Goal: Communication & Community: Answer question/provide support

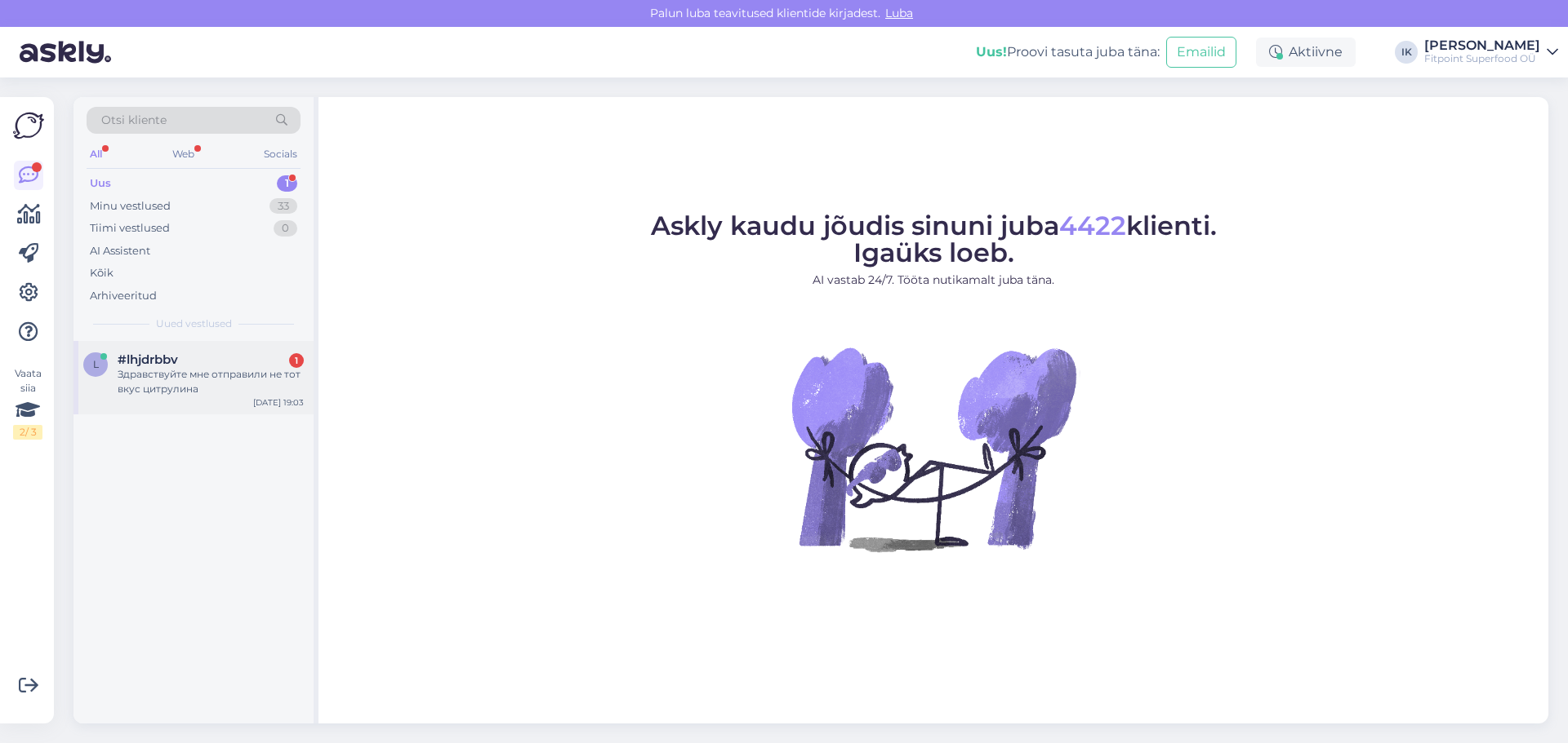
click at [248, 387] on div "Здравствуйте мне отправили не тот вкус цитрулина" at bounding box center [210, 382] width 186 height 30
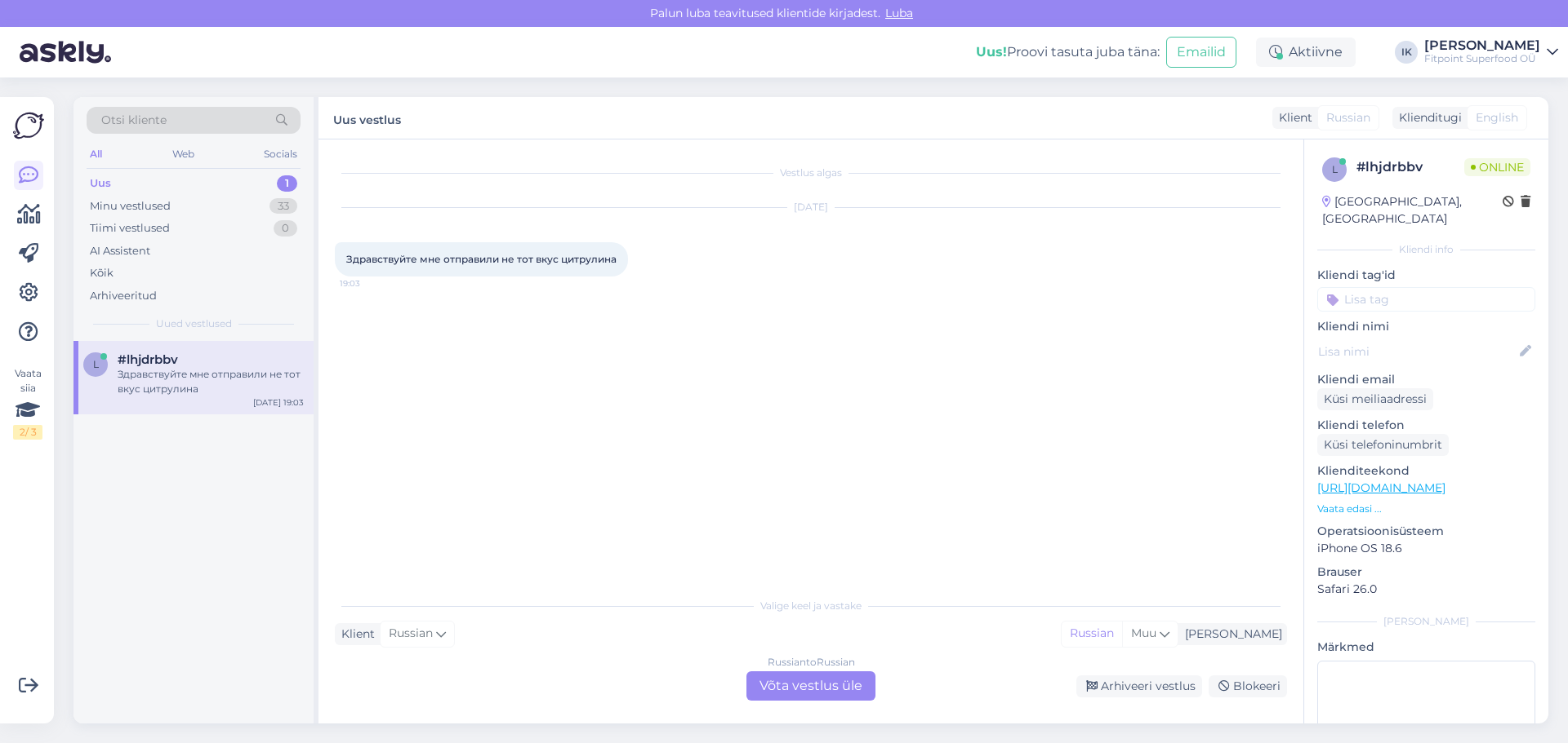
click at [807, 681] on div "Russian to Russian Võta vestlus üle" at bounding box center [810, 686] width 129 height 30
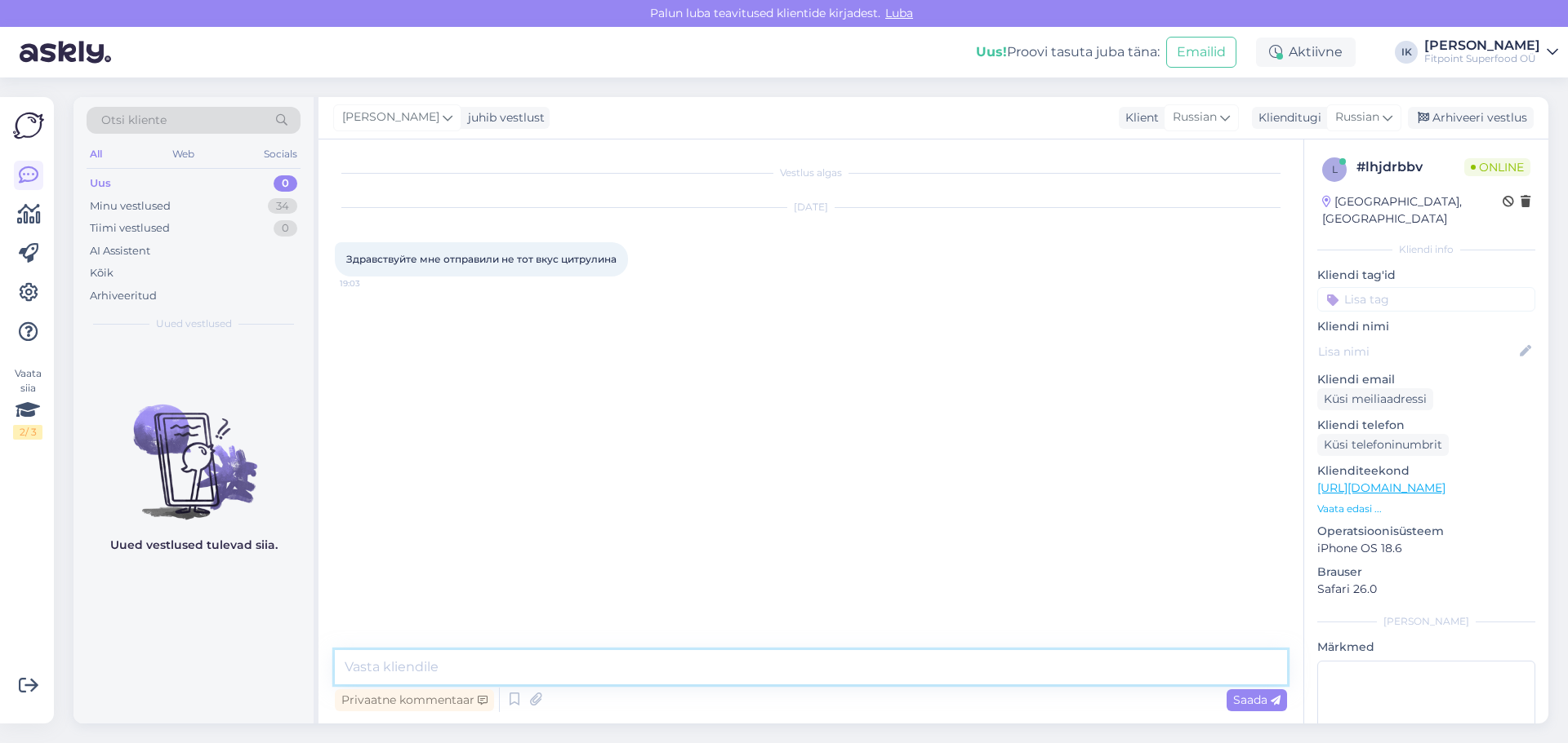
click at [813, 670] on textarea at bounding box center [811, 668] width 952 height 34
type textarea "L"
click at [773, 662] on textarea "Добрый день,напишите пожалуйста нам на почту с вашим ногмером заказа" at bounding box center [811, 668] width 952 height 34
click at [876, 653] on textarea "Добрый день,напишите пожалуйста нам на почту с вашим номером заказа" at bounding box center [811, 668] width 952 height 34
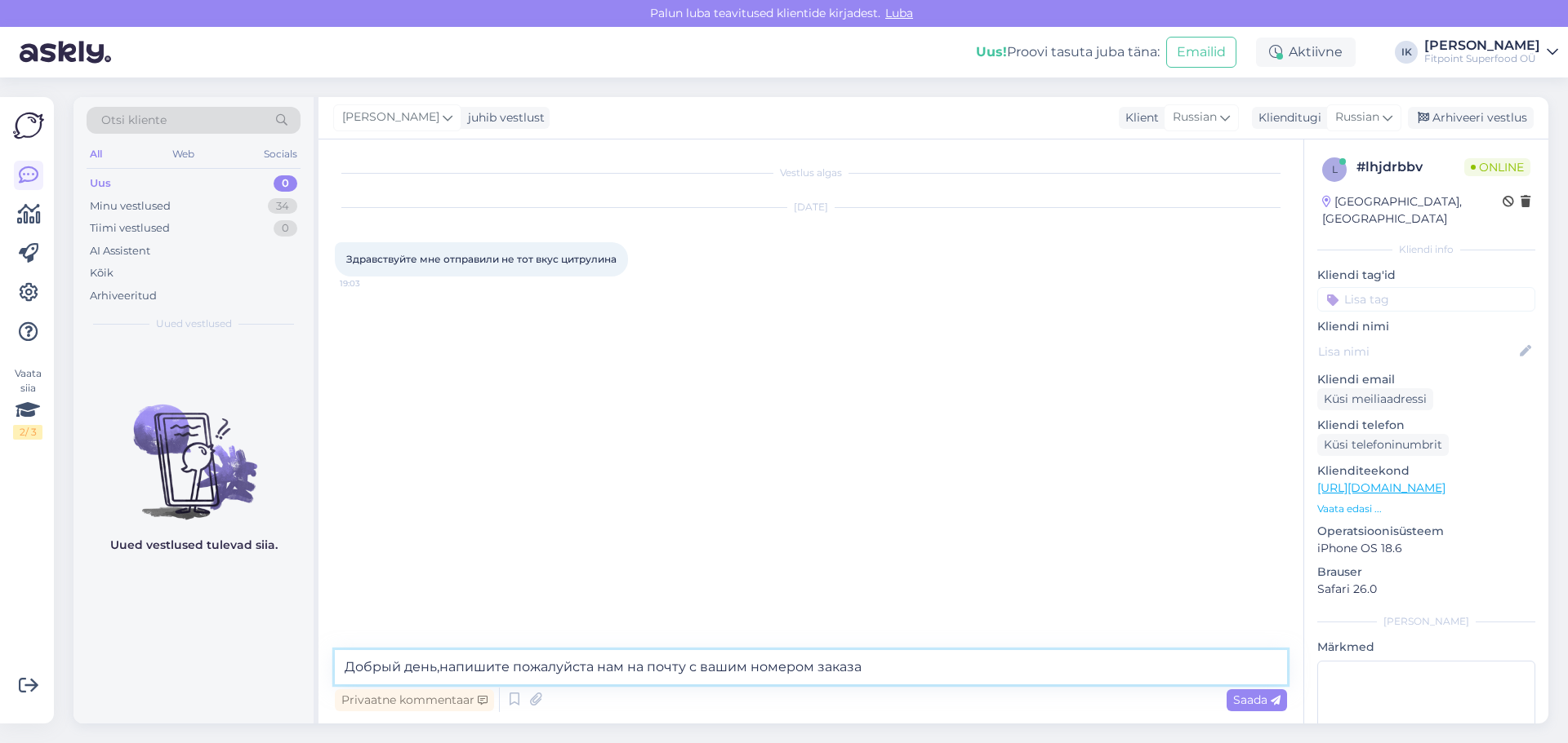
paste textarea "[DOMAIN_NAME][EMAIL_ADDRESS][DOMAIN_NAME]"
type textarea "Добрый день,напишите пожалуйста нам на почту с вашим номером заказа fitpoint.ee…"
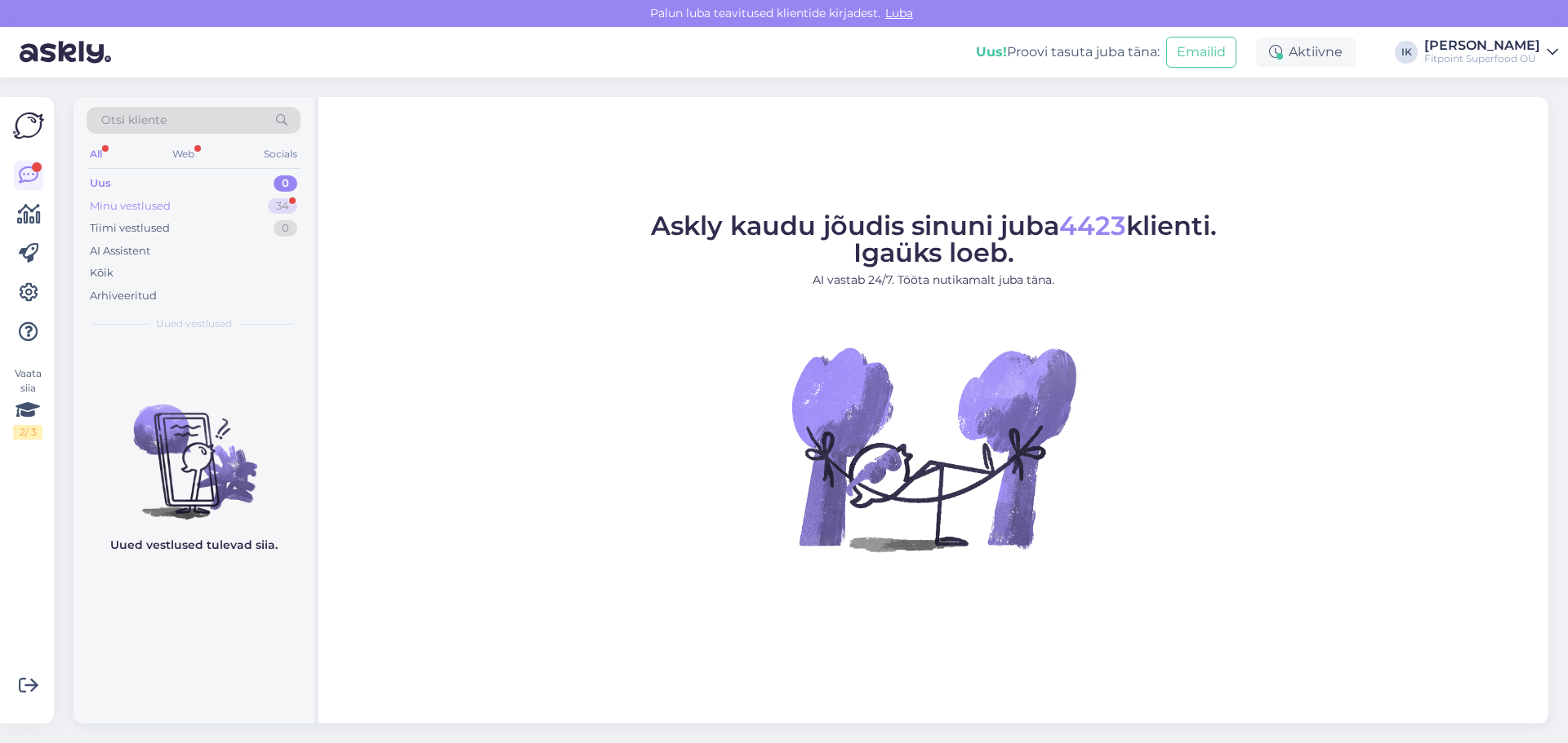
click at [135, 211] on div "Minu vestlused" at bounding box center [130, 206] width 81 height 16
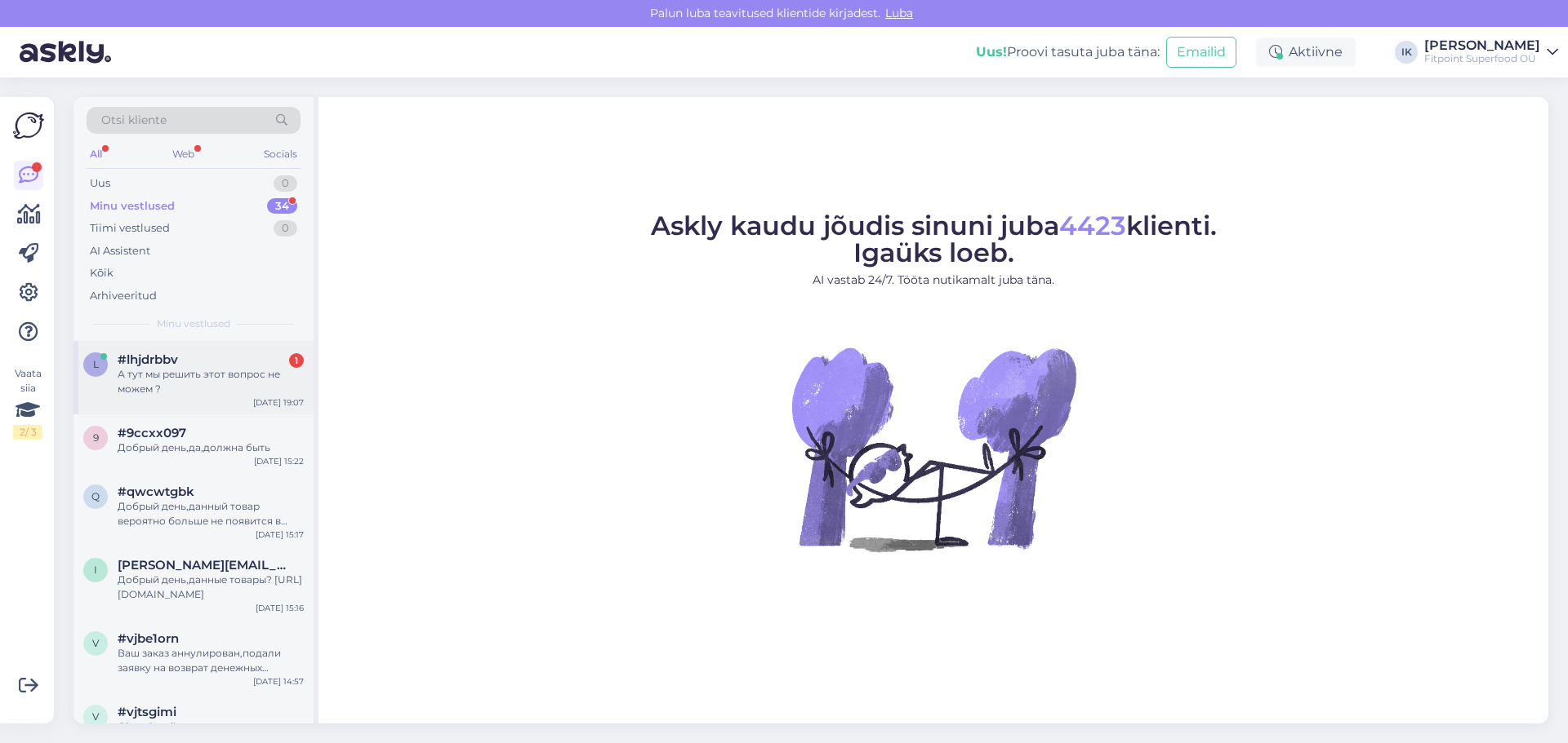
click at [229, 370] on div "А тут мы решить этот вопрос не можем ?" at bounding box center [210, 382] width 186 height 30
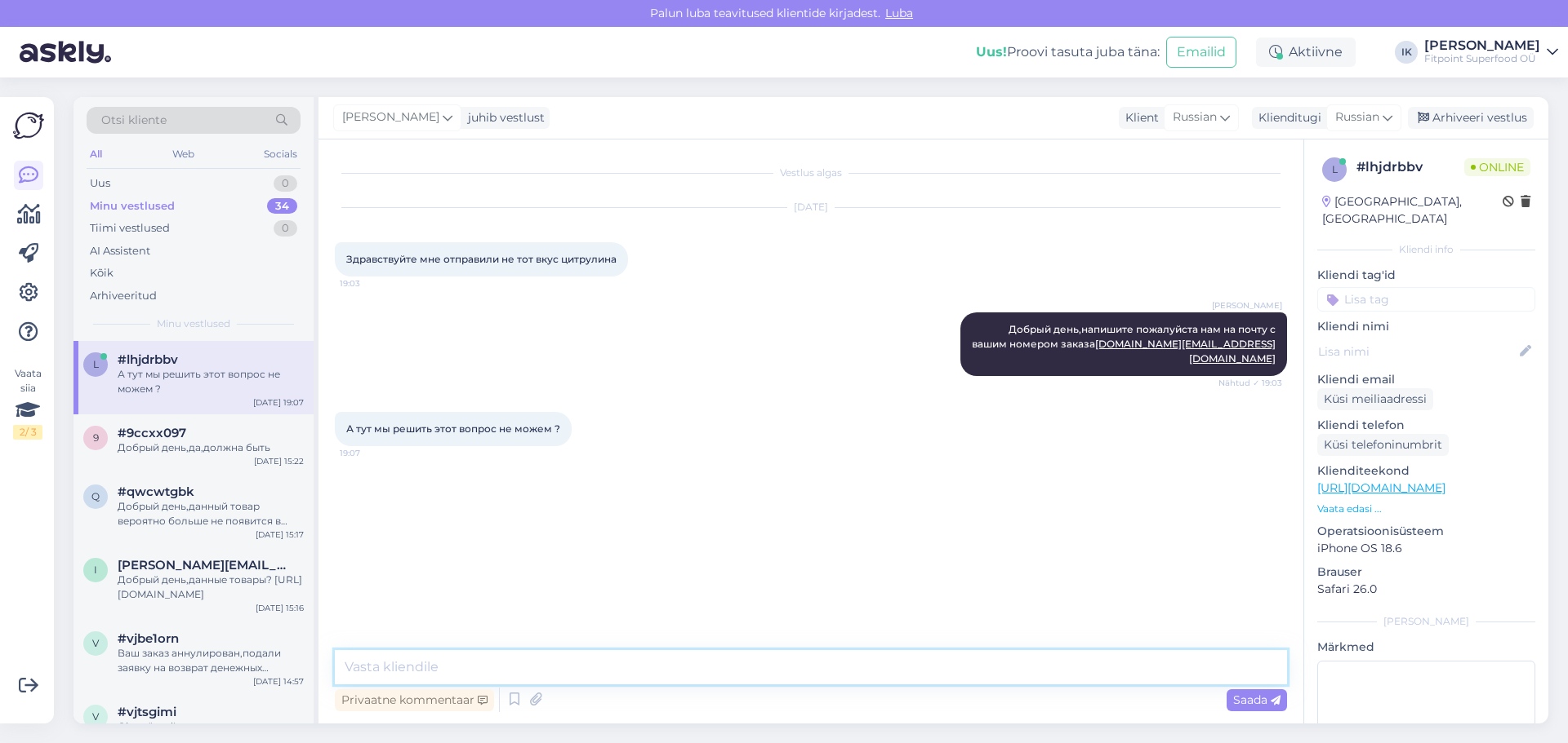
click at [489, 663] on textarea at bounding box center [811, 668] width 952 height 34
click at [342, 669] on textarea "какой вкус вам прислали?" at bounding box center [811, 668] width 952 height 34
drag, startPoint x: 608, startPoint y: 666, endPoint x: 345, endPoint y: 656, distance: 263.2
click at [345, 656] on textarea "Это для того,чтоб отдел заказов видел,какой вкус вам прислали?" at bounding box center [811, 668] width 952 height 34
drag, startPoint x: 564, startPoint y: 675, endPoint x: 303, endPoint y: 648, distance: 262.4
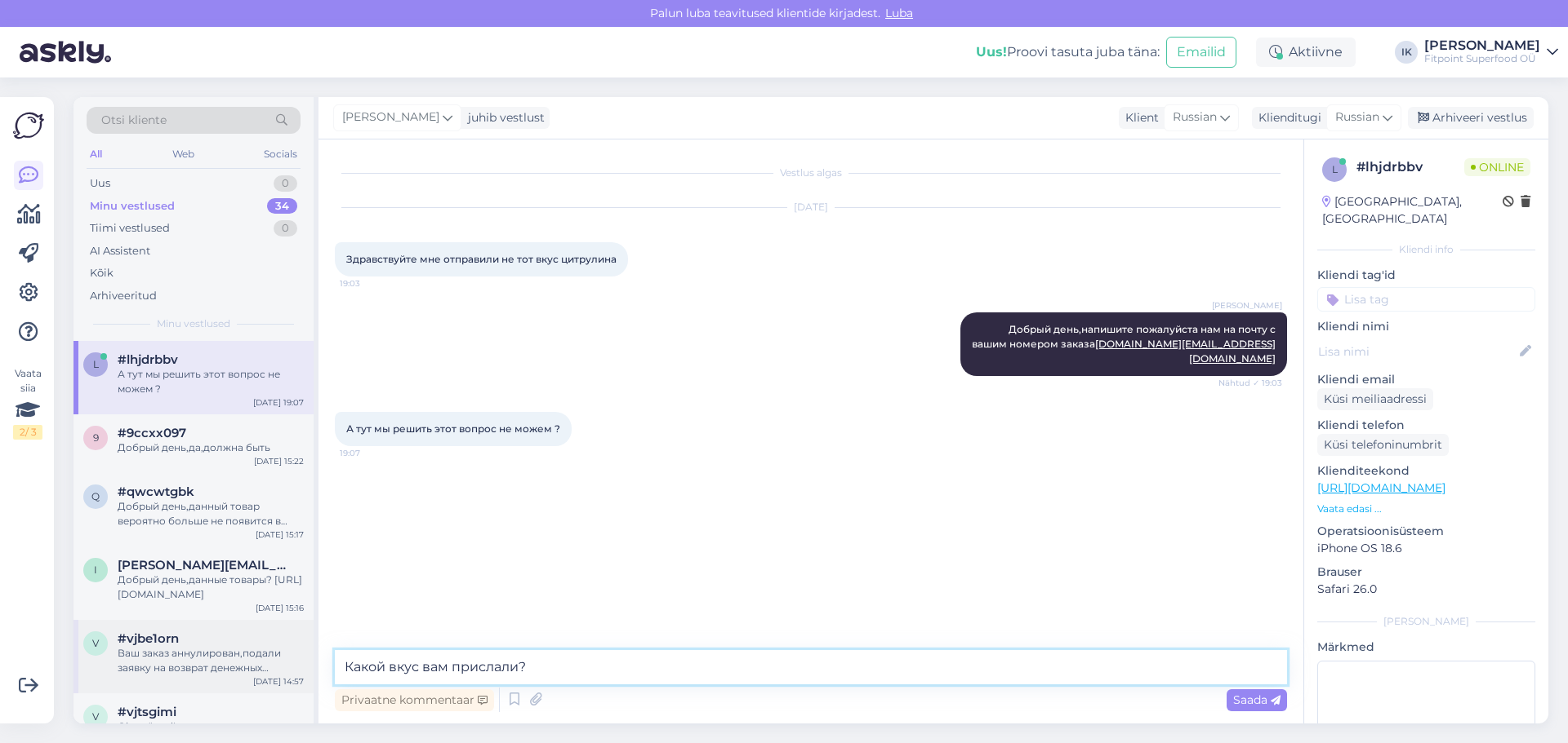
click at [303, 648] on div "Otsi kliente All Web Socials Uus 0 Minu vestlused 34 Tiimi vestlused 0 AI Assis…" at bounding box center [810, 410] width 1474 height 627
type textarea "Р"
type textarea "Какой вкус вам прислали_"
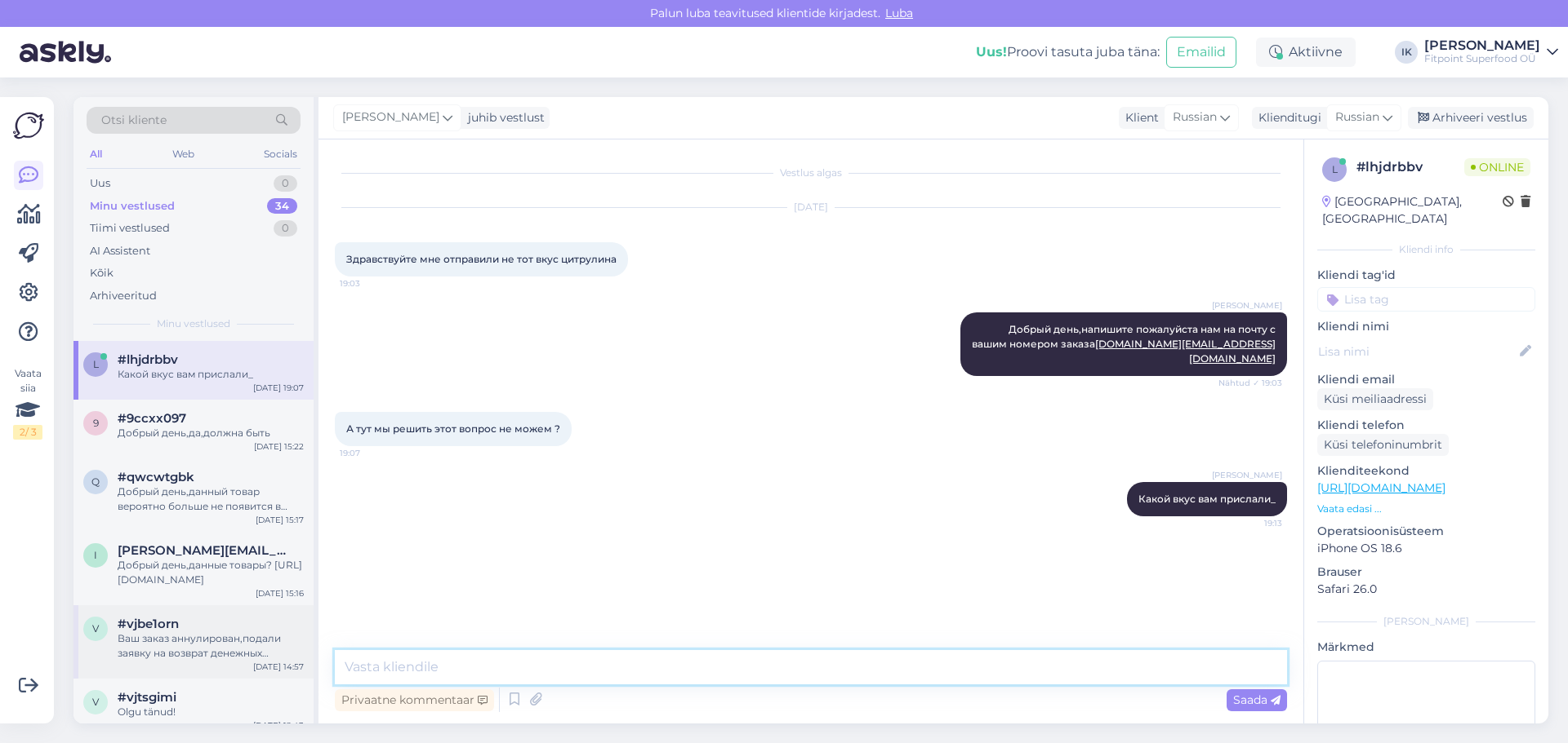
type textarea ">"
type textarea ","
type textarea "_"
type textarea "?"
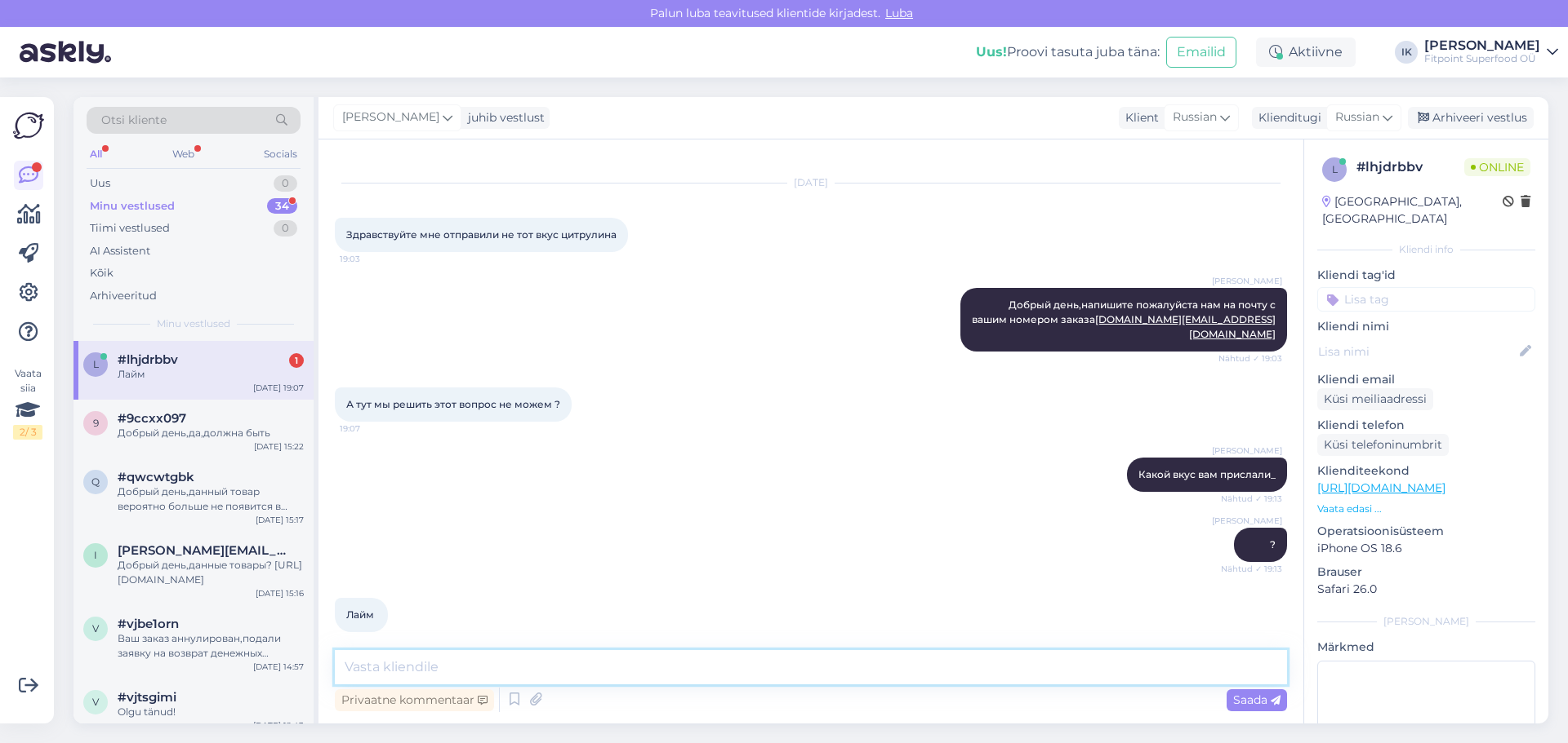
click at [436, 667] on textarea at bounding box center [811, 668] width 952 height 34
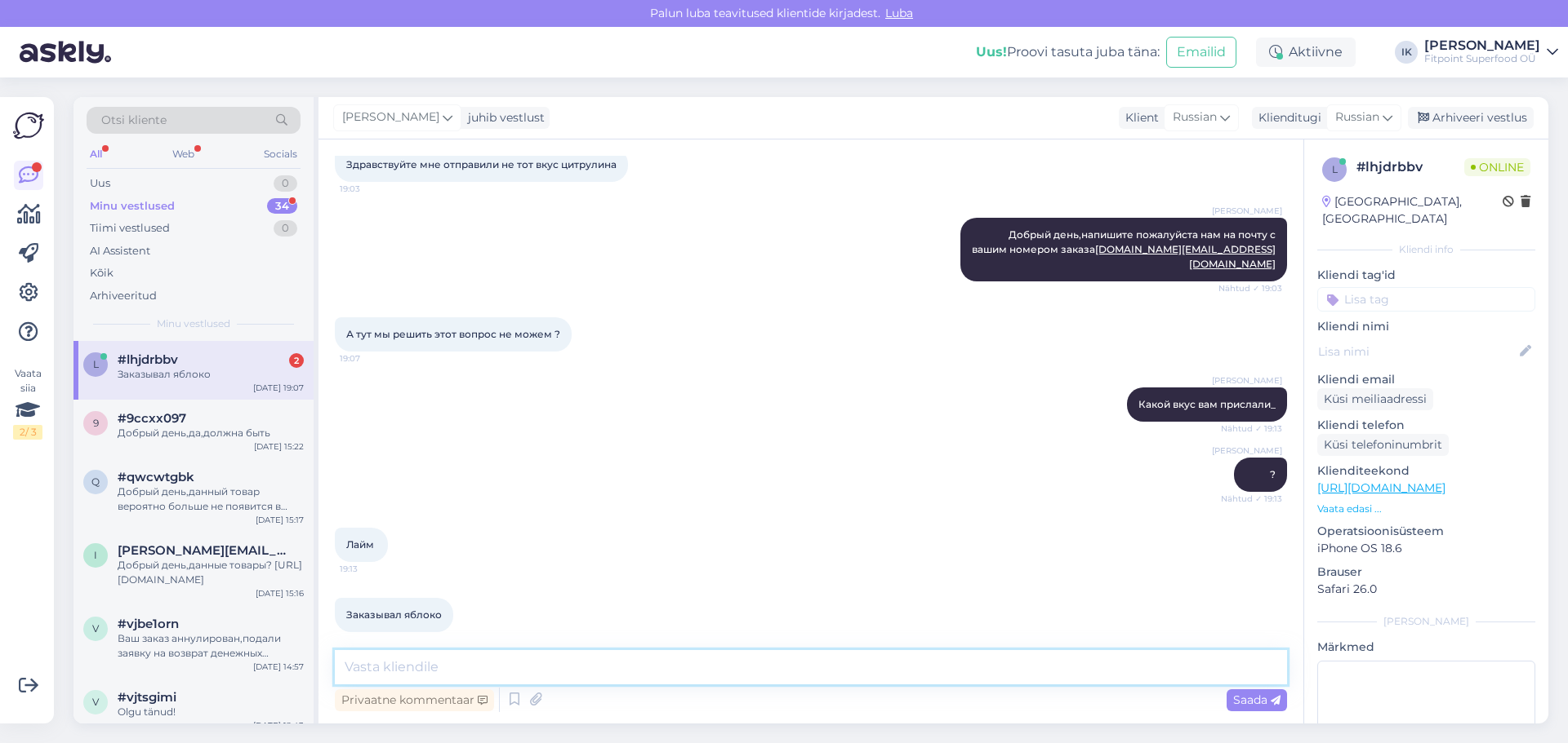
type textarea "J"
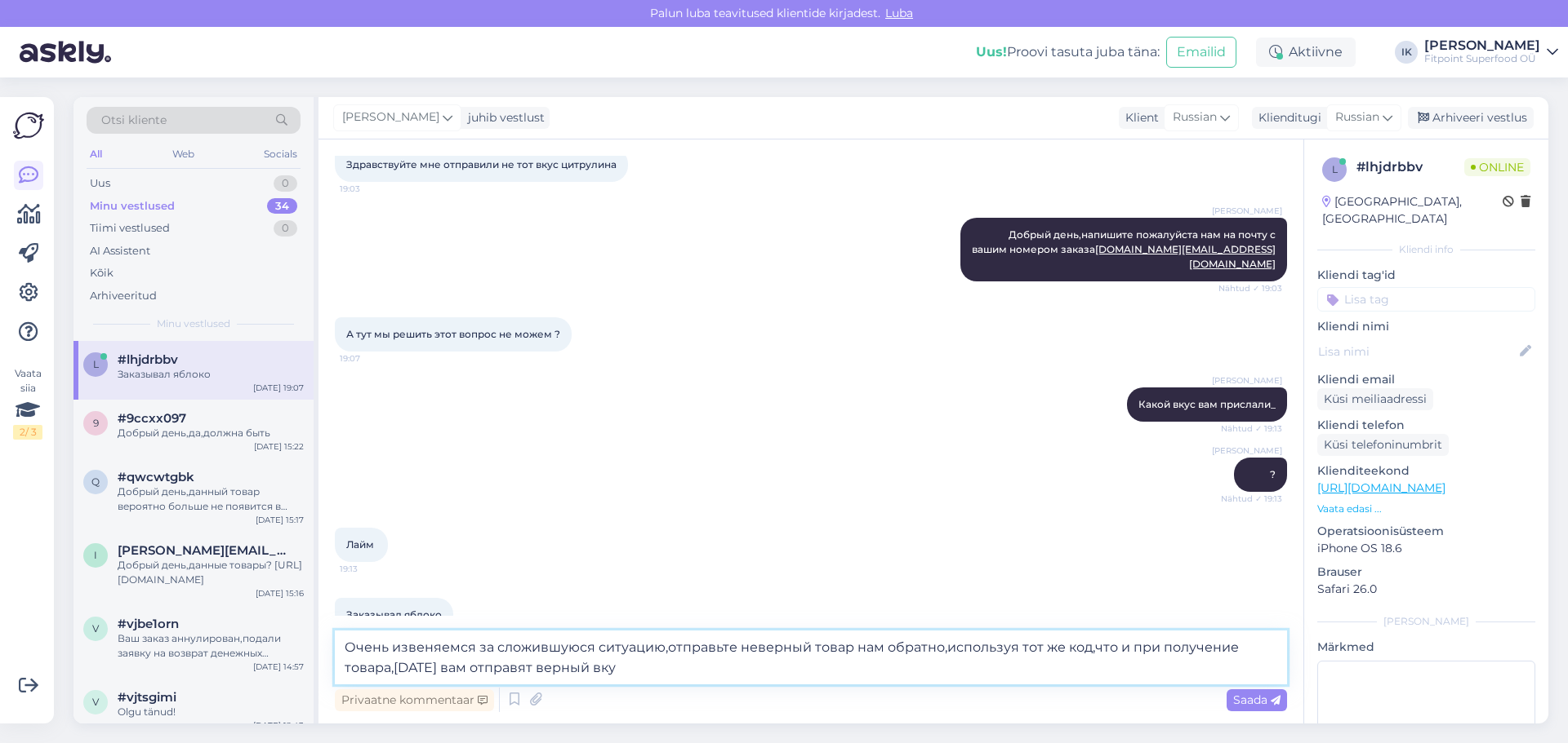
type textarea "Очень извеняемся за сложившуюся ситуацию,отправьте неверный товар нам обратно,и…"
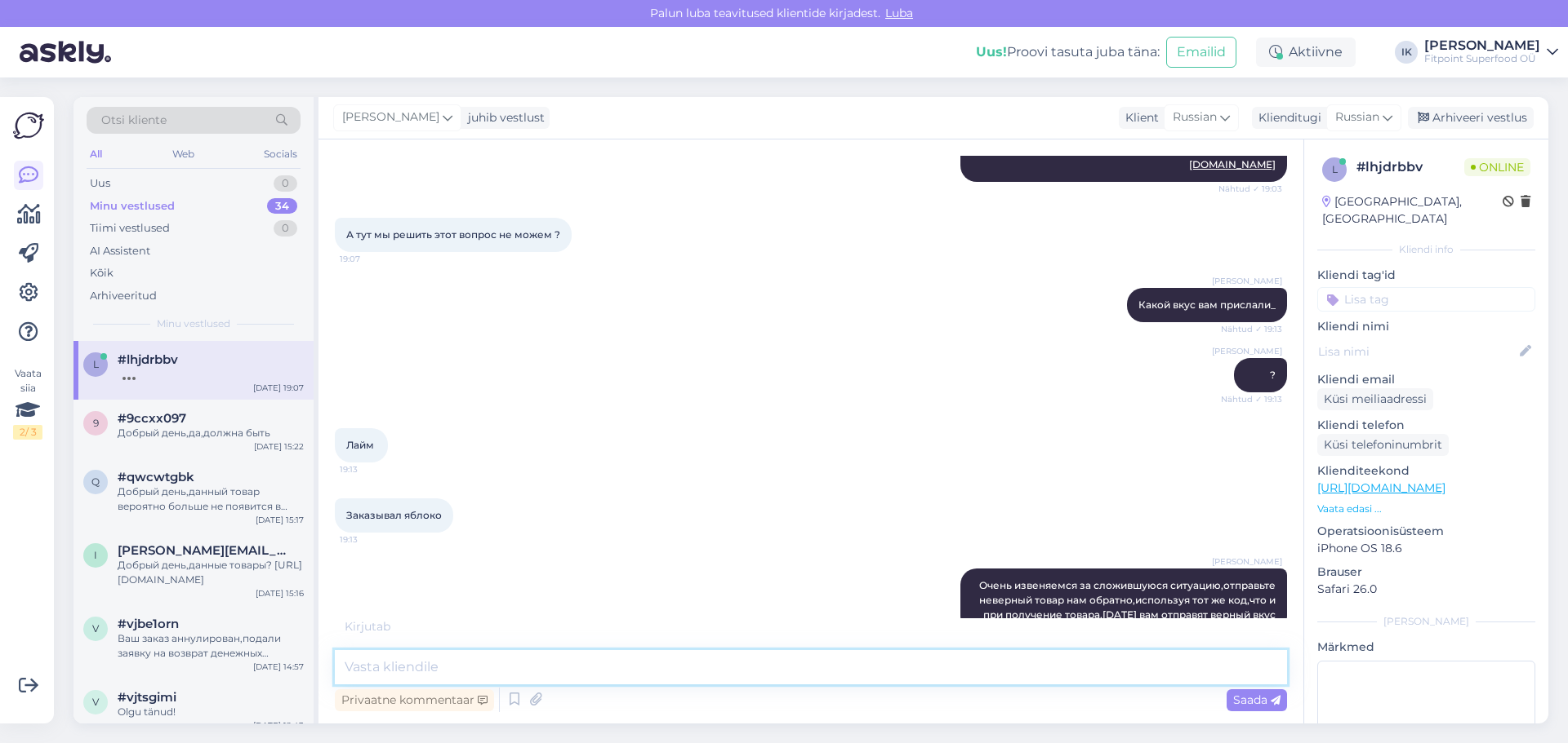
scroll to position [212, 0]
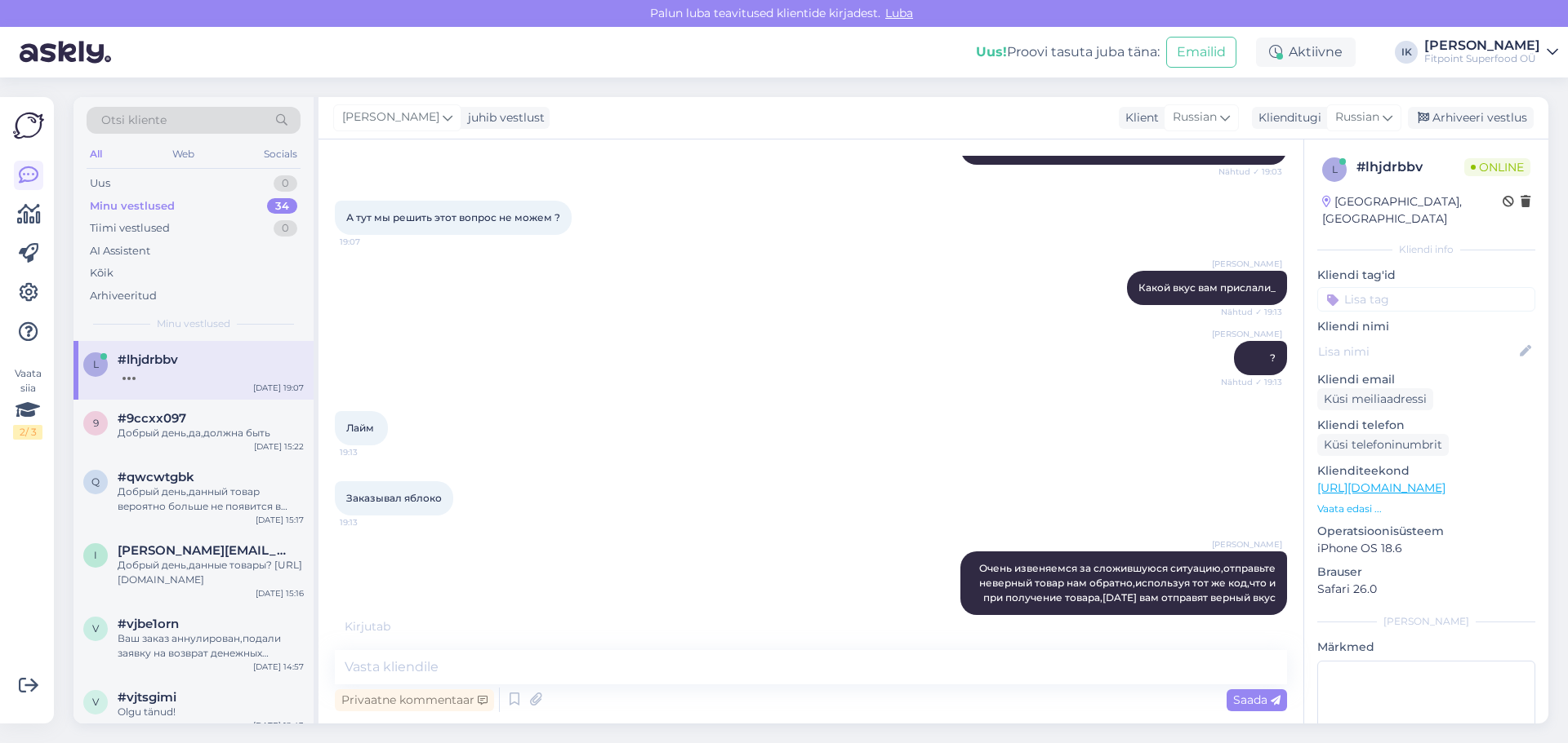
click at [749, 425] on div "Лайм 19:13" at bounding box center [811, 428] width 952 height 71
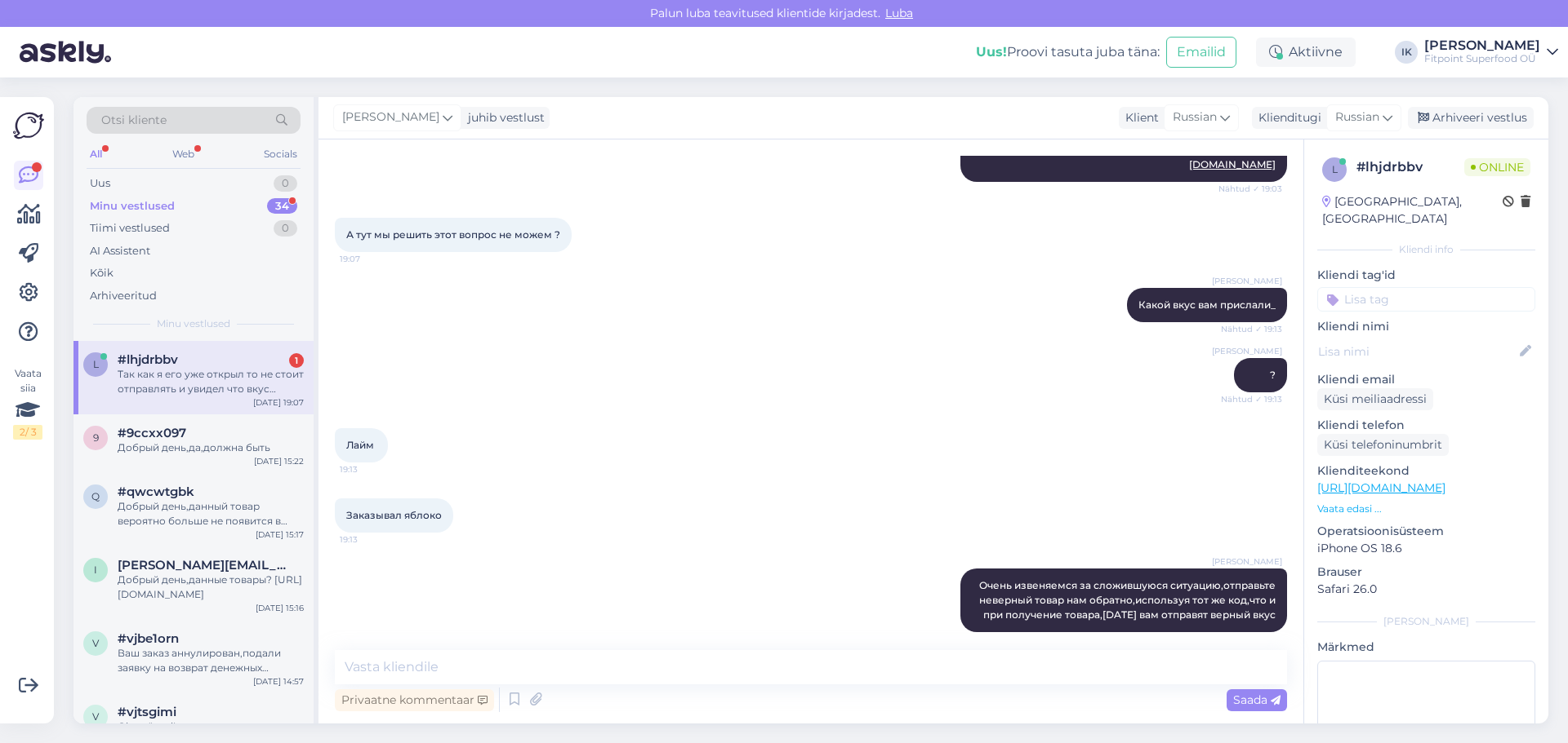
scroll to position [279, 0]
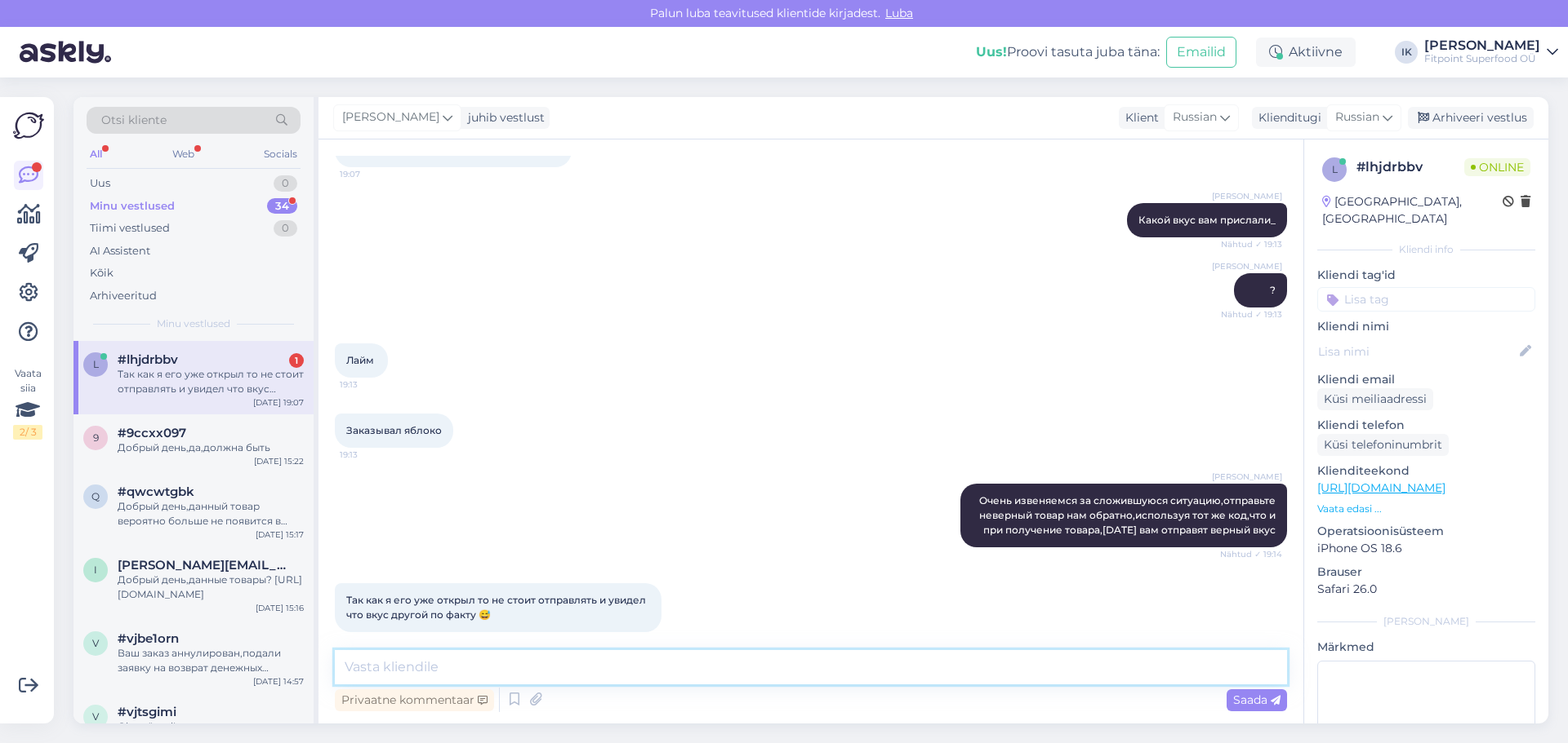
click at [391, 668] on textarea at bounding box center [811, 668] width 952 height 34
type textarea "Т"
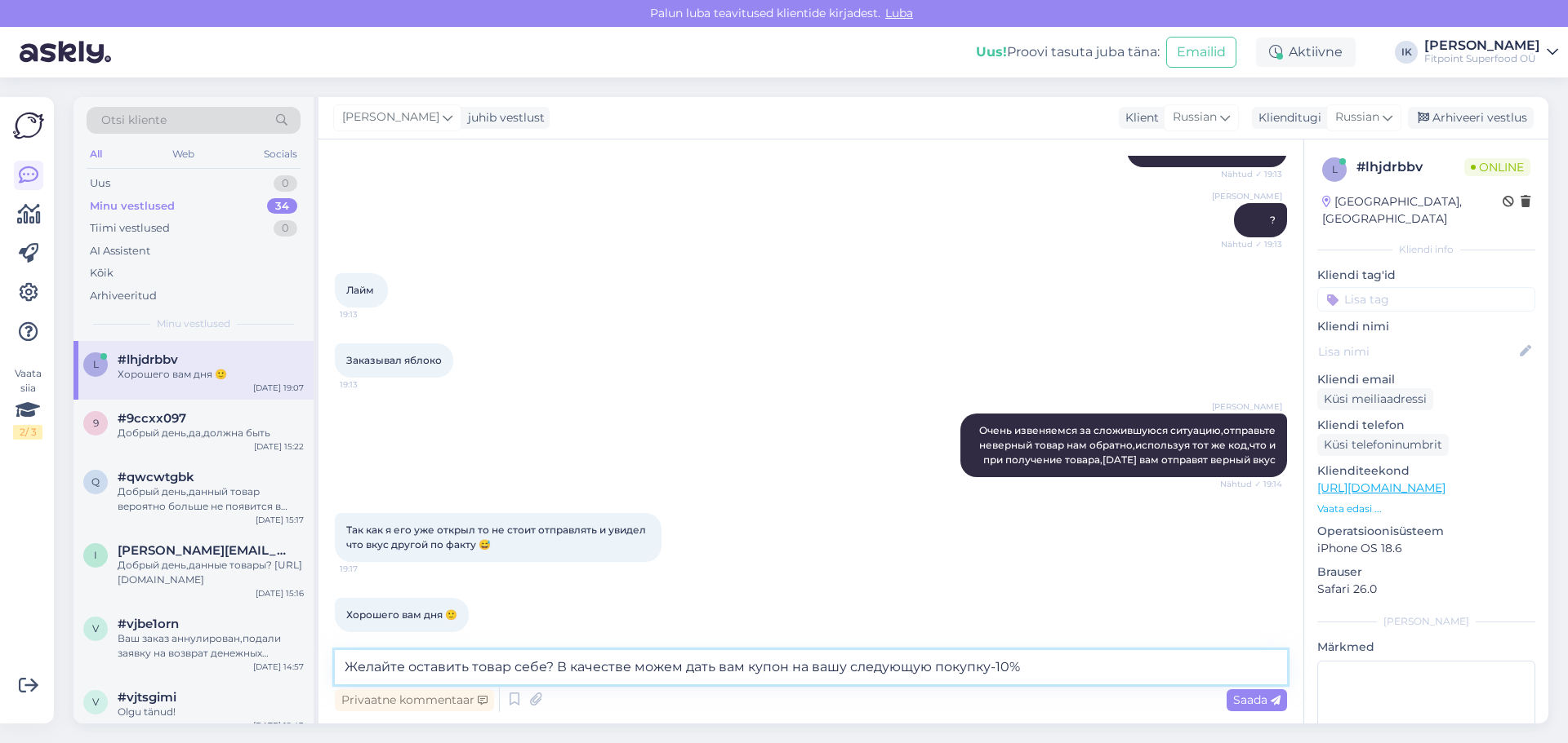
click at [640, 669] on textarea "Желайте оставить товар себе? В качестве можем дать вам купон на вашу следующую …" at bounding box center [811, 668] width 952 height 34
click at [636, 669] on textarea "Желайте оставить товар себе? В качестве можем дать вам купон на вашу следующую …" at bounding box center [811, 668] width 952 height 34
click at [777, 669] on textarea "Желайте оставить товар себе? В качестве извенения можем дать вам купон на вашу …" at bounding box center [811, 668] width 952 height 34
type textarea "Желайте оставить товар себе? В качестве извенения можем подарить вам купон на в…"
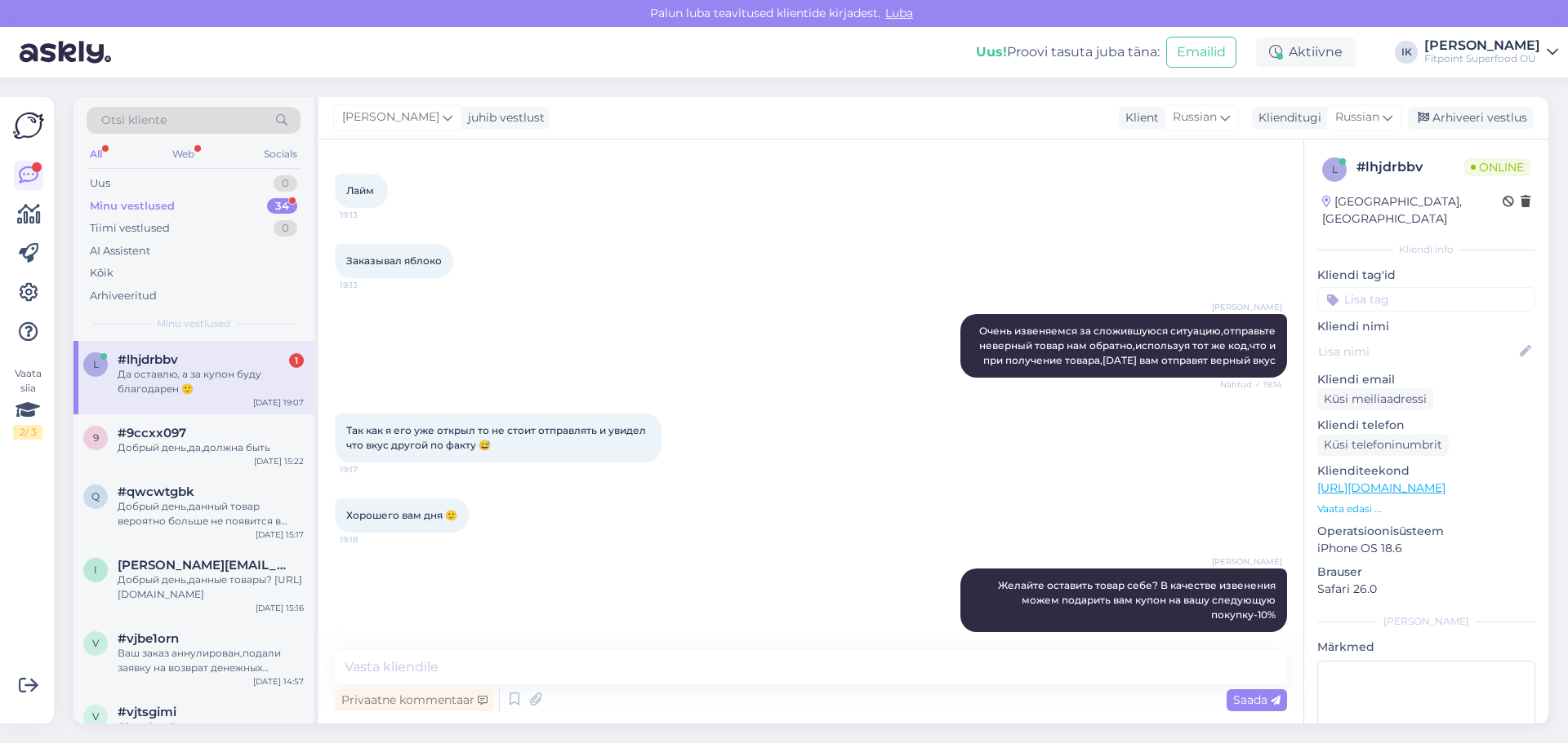
scroll to position [519, 0]
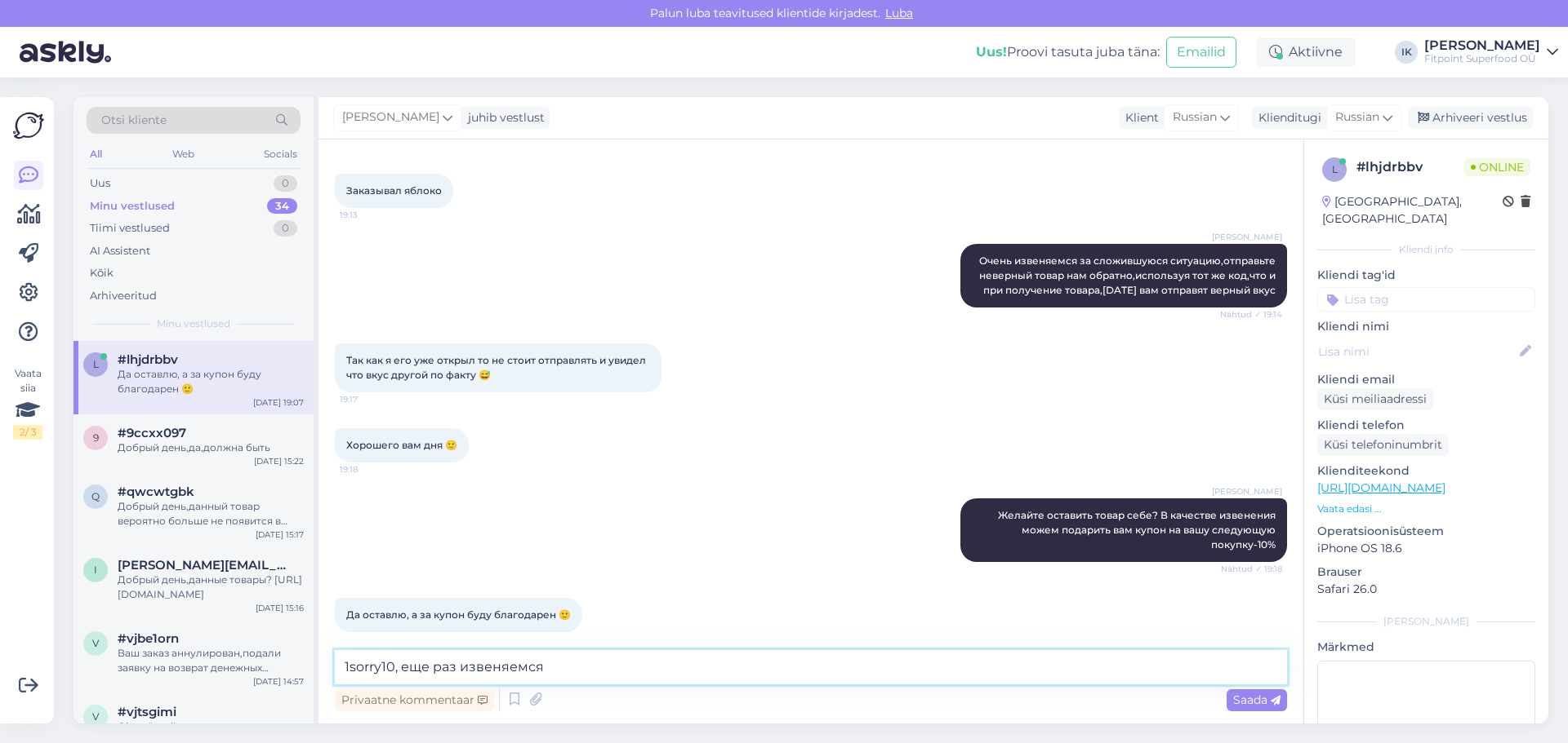
click at [342, 666] on textarea "1sorry10, еще раз извеняемся" at bounding box center [811, 668] width 952 height 34
type textarea "-1sorry10, еще раз извеняемся"
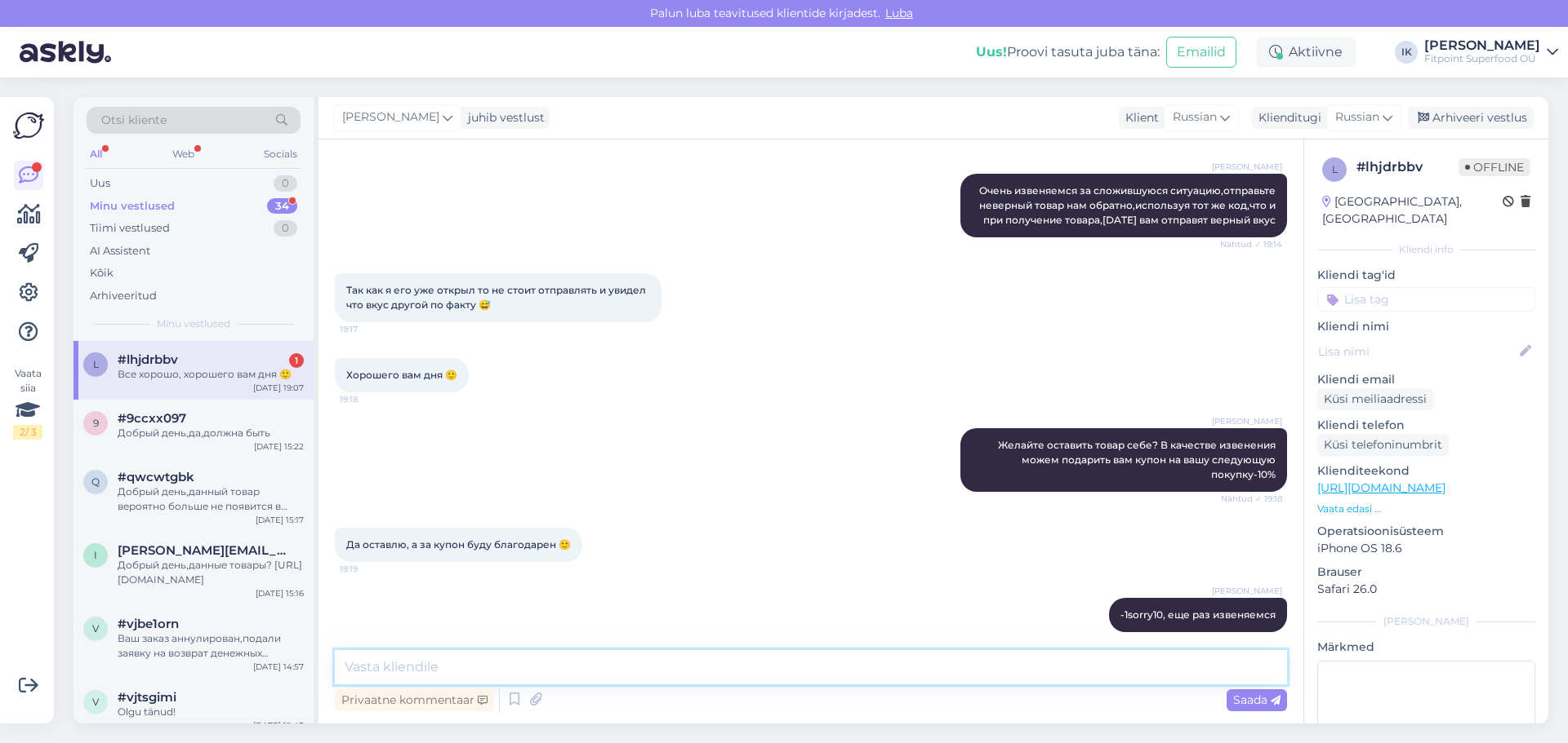
scroll to position [659, 0]
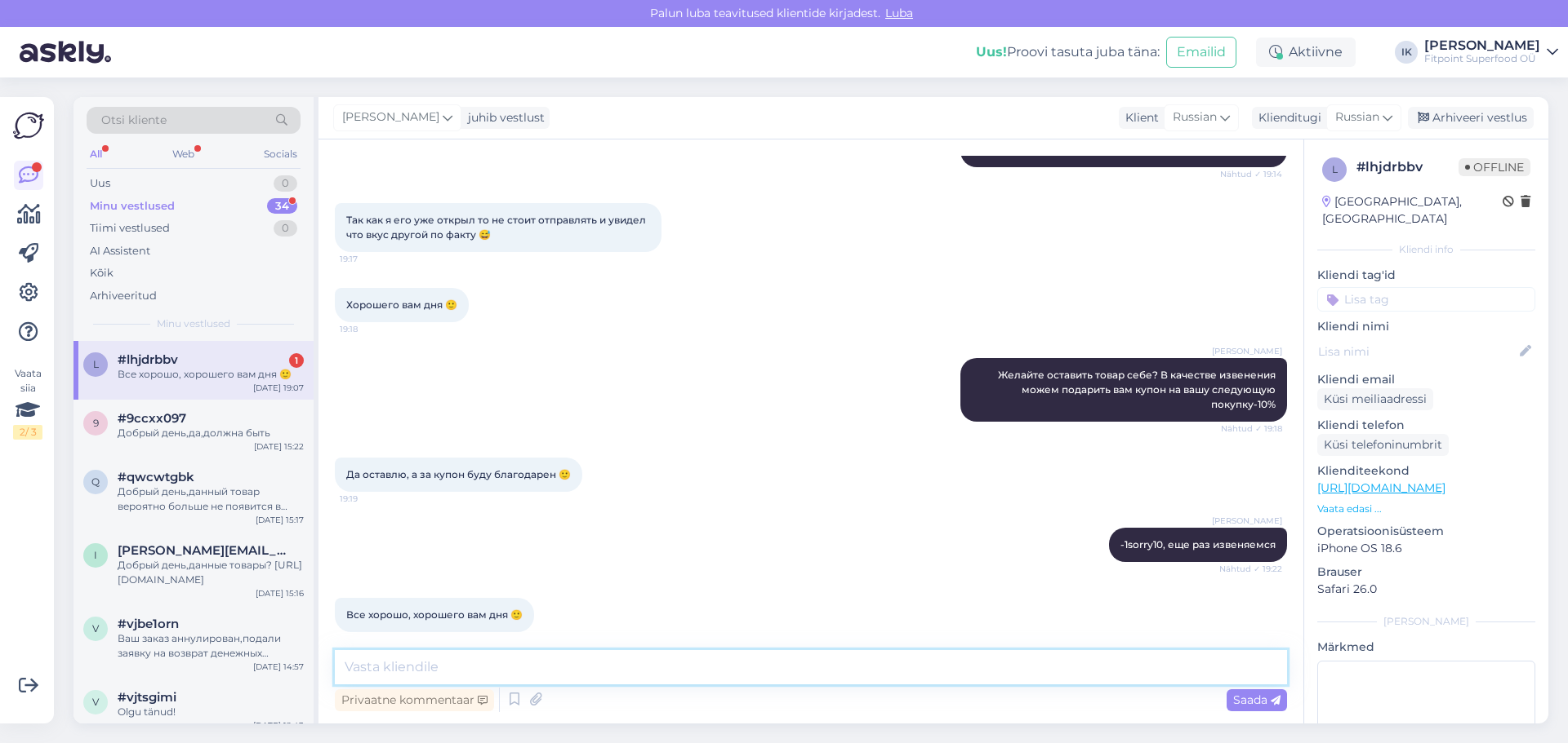
type textarea "b"
type textarea "и"
type textarea "И вам хорошего вечера"
